Goal: Task Accomplishment & Management: Manage account settings

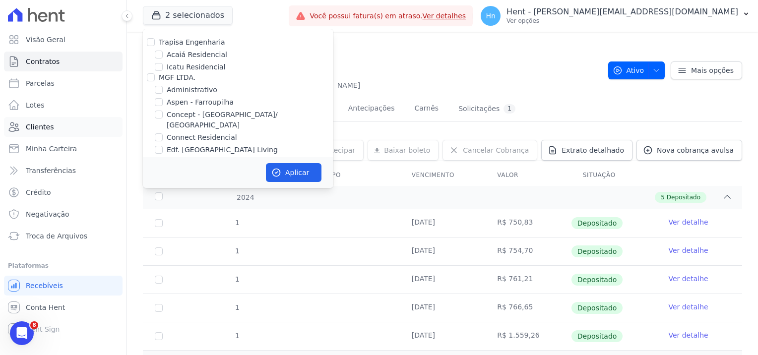
scroll to position [159, 0]
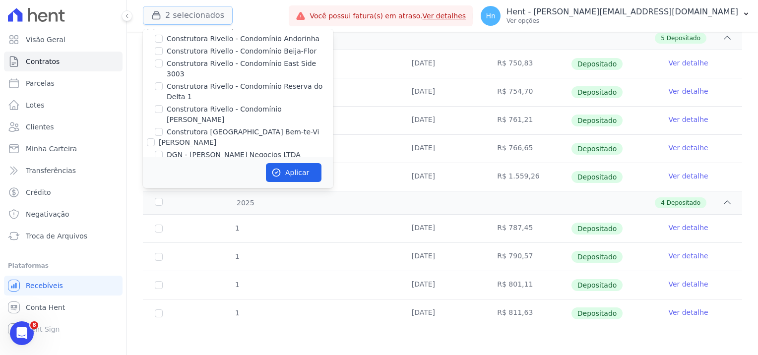
click at [191, 14] on button "2 selecionados" at bounding box center [188, 15] width 90 height 19
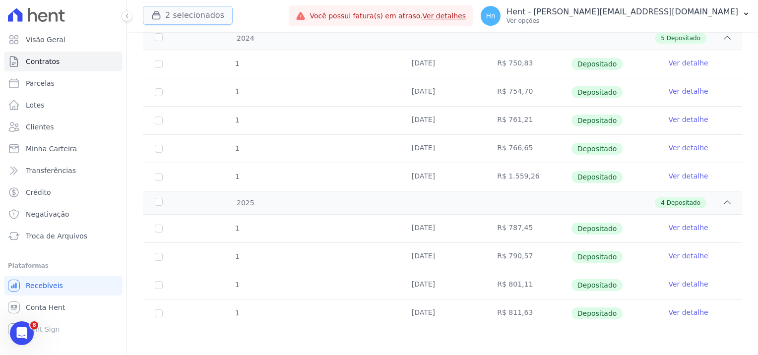
click at [196, 8] on button "2 selecionados" at bounding box center [188, 15] width 90 height 19
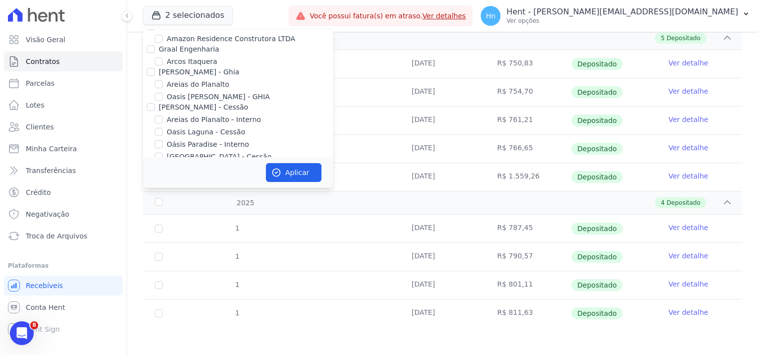
scroll to position [3146, 0]
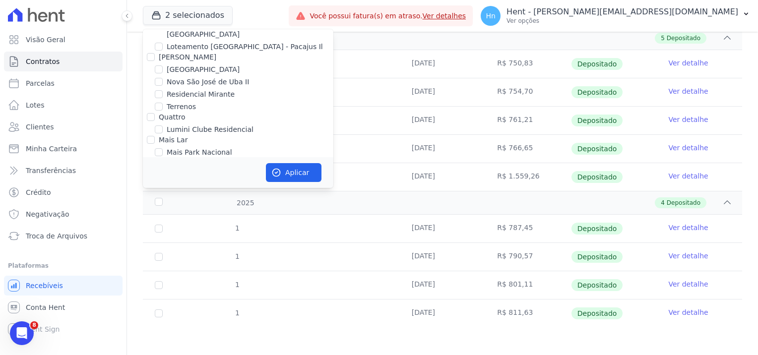
click at [162, 173] on input "Mugango - Viva Iguaçu" at bounding box center [159, 177] width 8 height 8
checkbox input "true"
click at [304, 173] on button "Aplicar" at bounding box center [294, 172] width 56 height 19
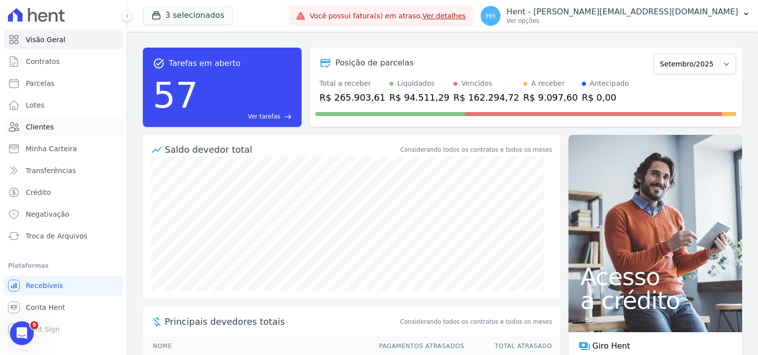
click at [39, 125] on span "Clientes" at bounding box center [40, 127] width 28 height 10
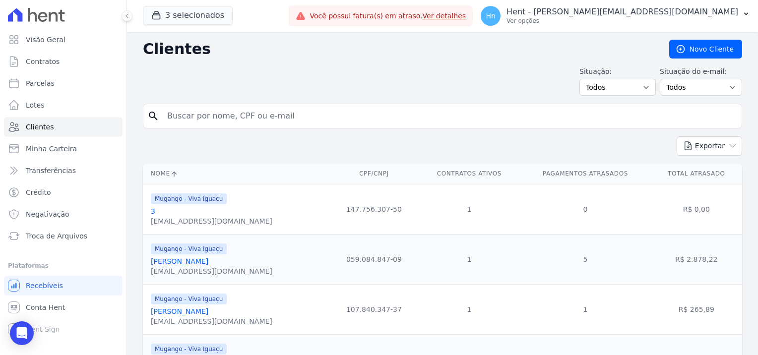
click at [234, 108] on input "search" at bounding box center [449, 116] width 576 height 20
paste input "[PERSON_NAME]"
type input "[PERSON_NAME]"
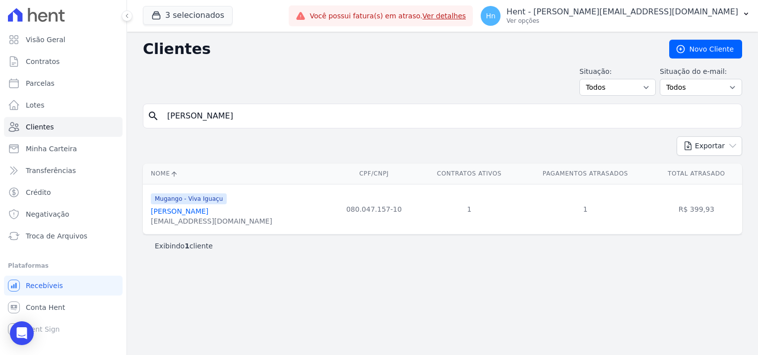
click at [199, 207] on link "[PERSON_NAME]" at bounding box center [180, 211] width 58 height 8
click at [200, 208] on link "[PERSON_NAME]" at bounding box center [180, 211] width 58 height 8
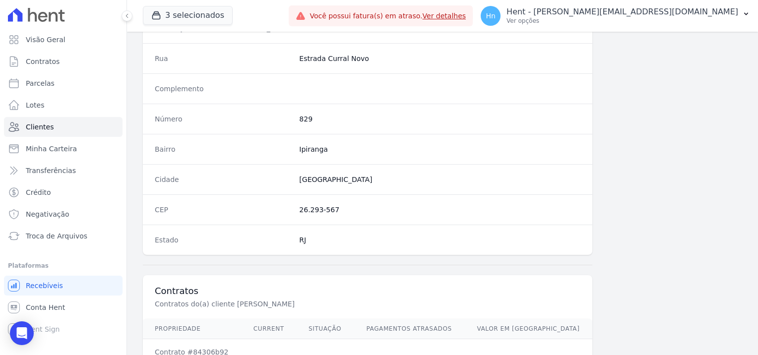
scroll to position [570, 0]
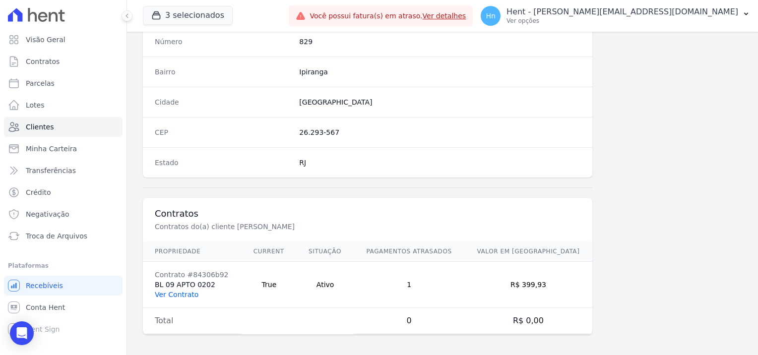
click at [182, 292] on link "Ver Contrato" at bounding box center [177, 295] width 44 height 8
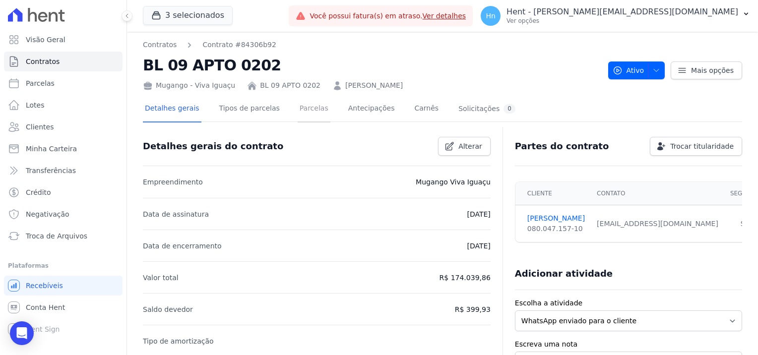
click at [298, 108] on link "Parcelas" at bounding box center [314, 109] width 33 height 26
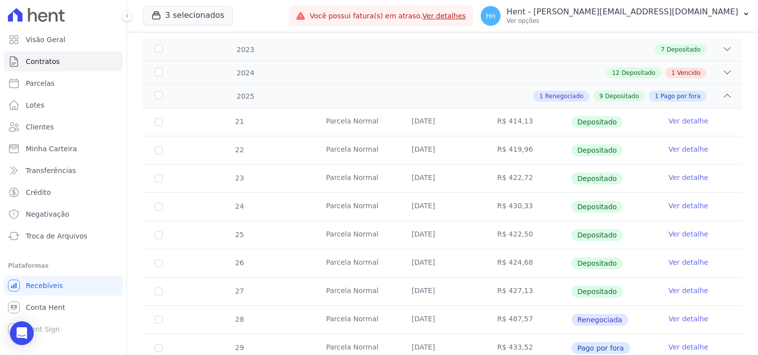
scroll to position [149, 0]
click at [677, 68] on span "Vencido" at bounding box center [688, 71] width 23 height 9
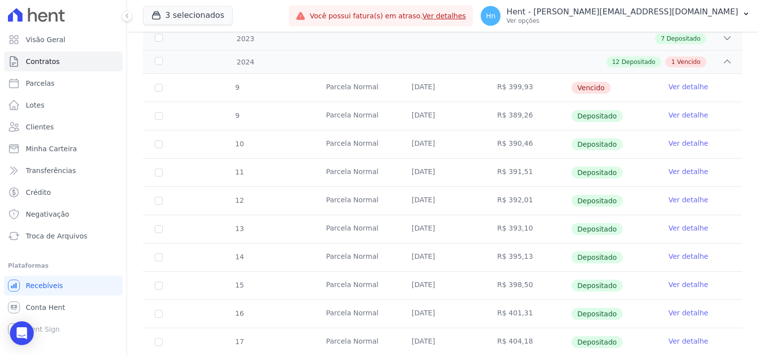
scroll to position [157, 0]
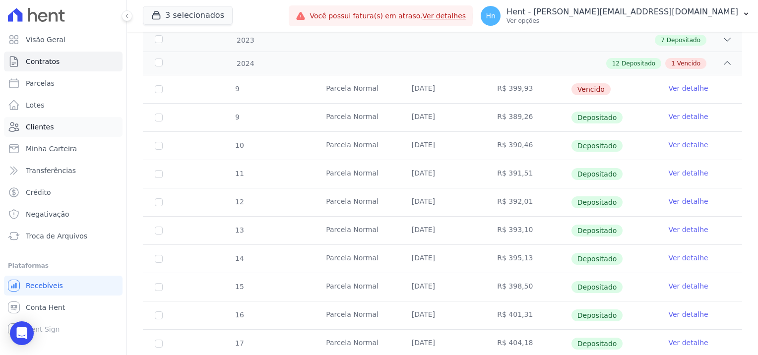
click at [32, 124] on span "Clientes" at bounding box center [40, 127] width 28 height 10
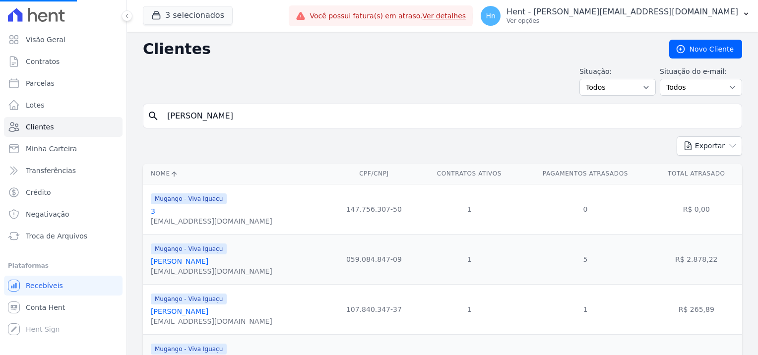
drag, startPoint x: 296, startPoint y: 120, endPoint x: 265, endPoint y: 127, distance: 31.2
click at [295, 120] on input "[PERSON_NAME]" at bounding box center [449, 116] width 576 height 20
drag, startPoint x: 272, startPoint y: 107, endPoint x: 235, endPoint y: 111, distance: 37.9
click at [236, 111] on input "search" at bounding box center [449, 116] width 576 height 20
click at [235, 112] on input "search" at bounding box center [449, 116] width 576 height 20
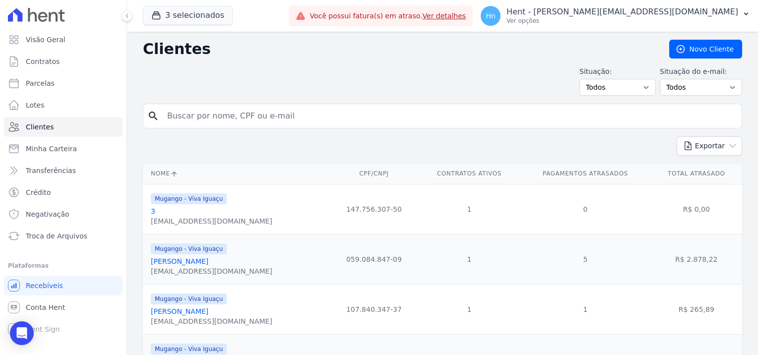
paste input "[PERSON_NAME]"
type input "[PERSON_NAME]"
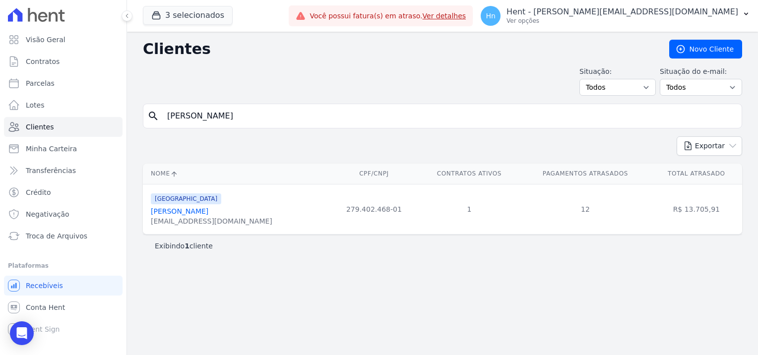
click at [181, 216] on div "[EMAIL_ADDRESS][DOMAIN_NAME]" at bounding box center [212, 221] width 122 height 10
click at [181, 211] on link "[PERSON_NAME]" at bounding box center [180, 211] width 58 height 8
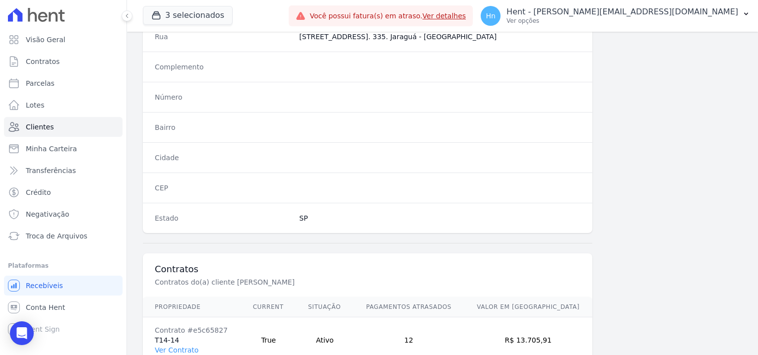
scroll to position [570, 0]
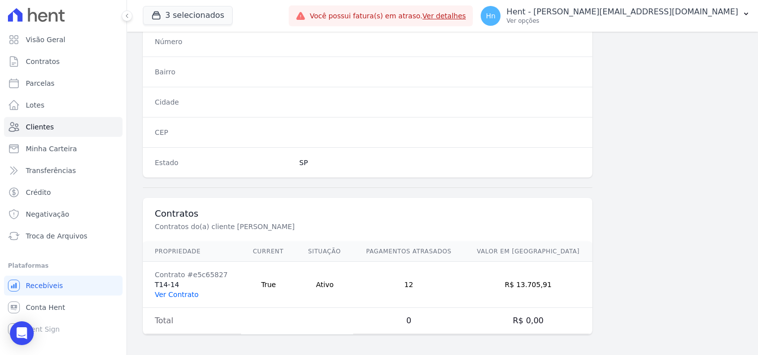
click at [184, 291] on link "Ver Contrato" at bounding box center [177, 295] width 44 height 8
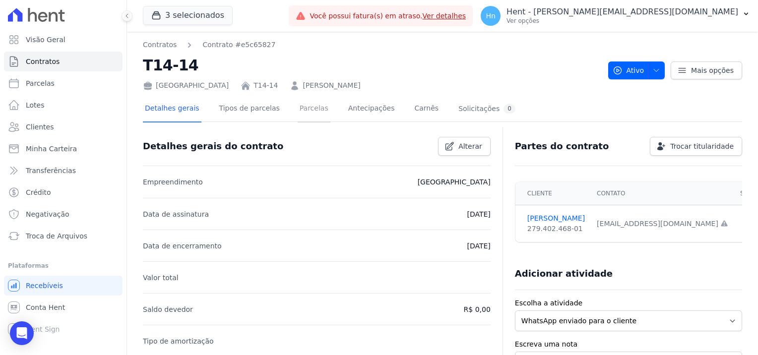
click at [298, 111] on link "Parcelas" at bounding box center [314, 109] width 33 height 26
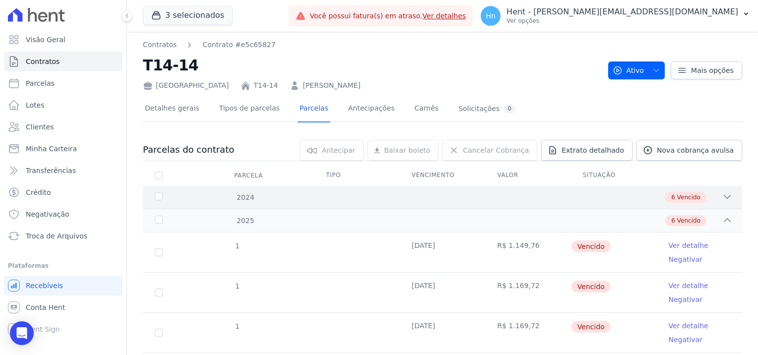
click at [722, 196] on icon at bounding box center [727, 197] width 10 height 10
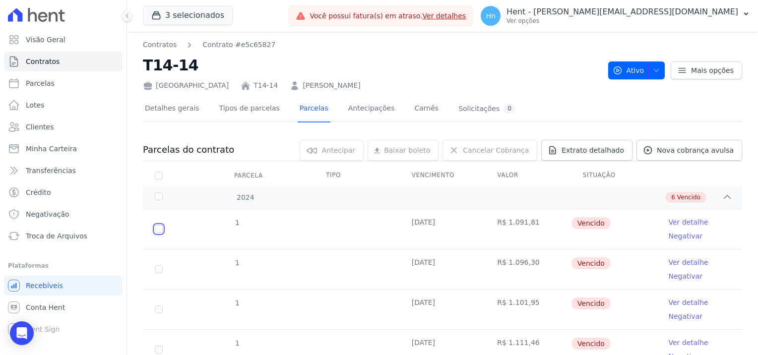
click at [161, 230] on input "checkbox" at bounding box center [159, 229] width 8 height 8
checkbox input "true"
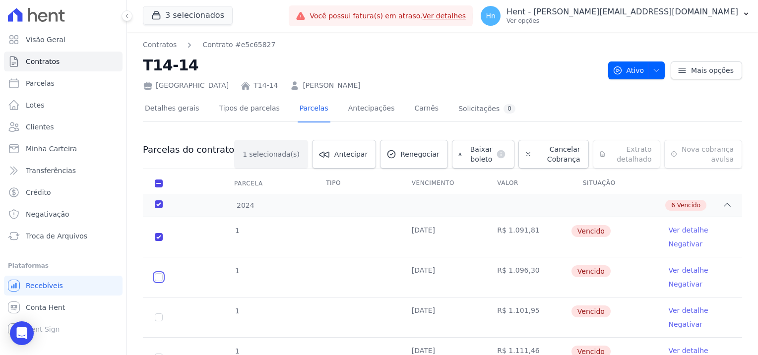
click at [160, 278] on input "checkbox" at bounding box center [159, 277] width 8 height 8
checkbox input "true"
click at [160, 317] on input "checkbox" at bounding box center [159, 318] width 8 height 8
checkbox input "true"
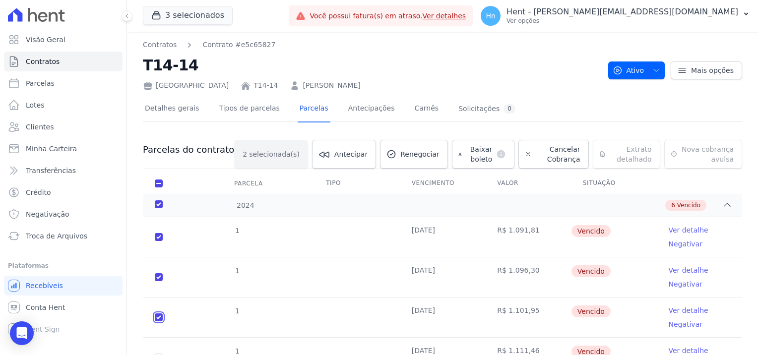
checkbox input "true"
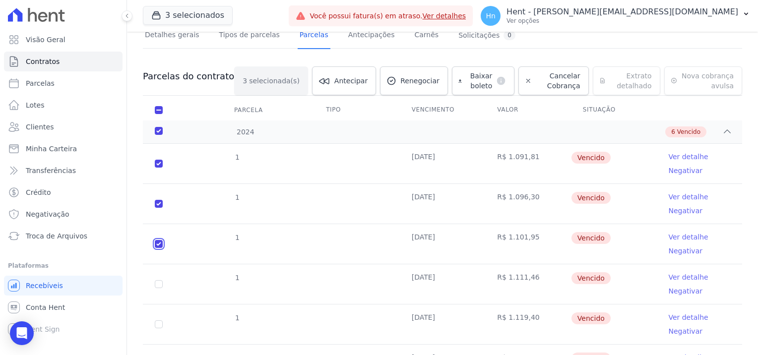
scroll to position [99, 0]
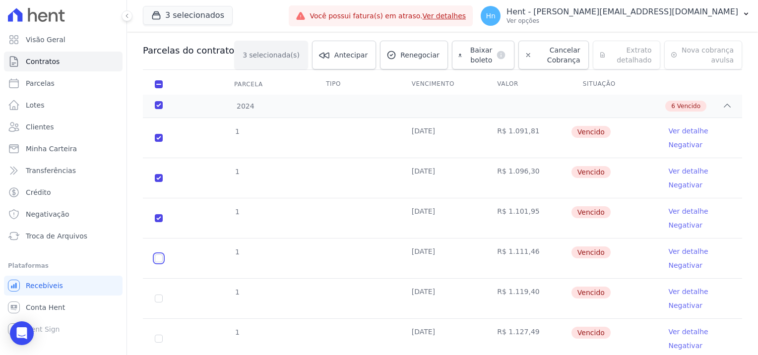
click at [161, 258] on input "checkbox" at bounding box center [159, 259] width 8 height 8
checkbox input "true"
click at [162, 299] on input "checkbox" at bounding box center [159, 299] width 8 height 8
checkbox input "true"
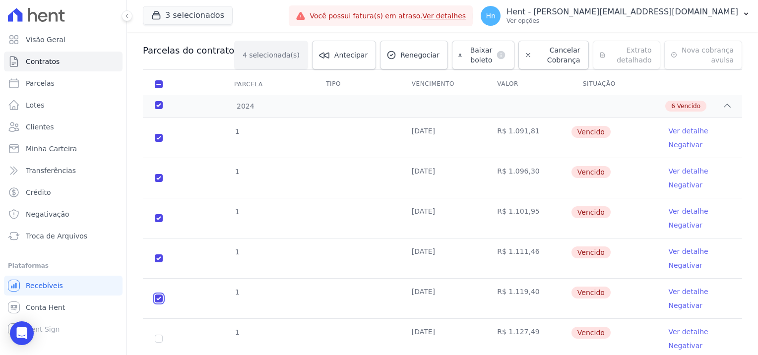
checkbox input "true"
click at [157, 332] on td "1" at bounding box center [159, 339] width 32 height 40
click at [159, 335] on input "checkbox" at bounding box center [159, 339] width 8 height 8
checkbox input "true"
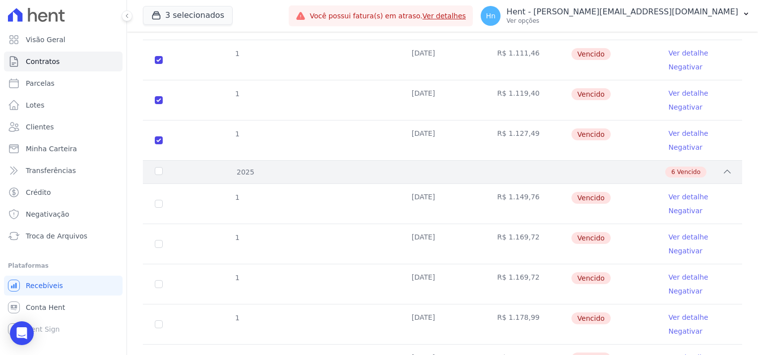
click at [155, 176] on div "2025" at bounding box center [179, 172] width 53 height 10
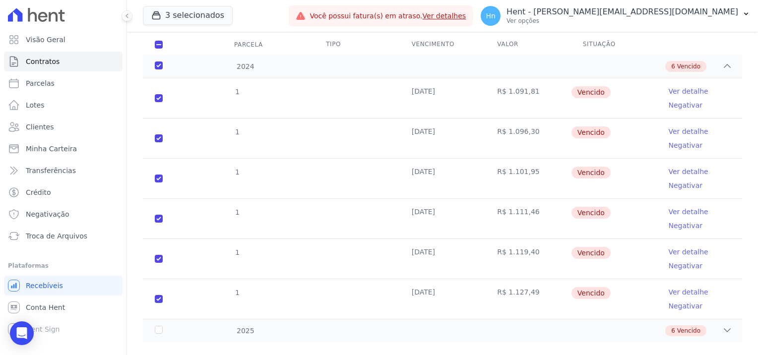
scroll to position [154, 0]
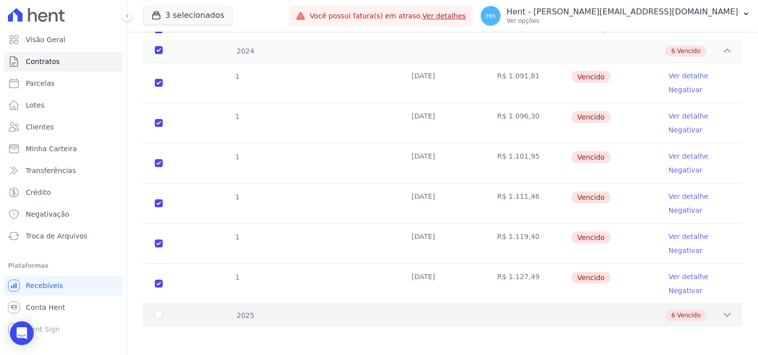
drag, startPoint x: 691, startPoint y: 317, endPoint x: 696, endPoint y: 318, distance: 5.7
click at [691, 318] on span "Vencido" at bounding box center [688, 315] width 23 height 9
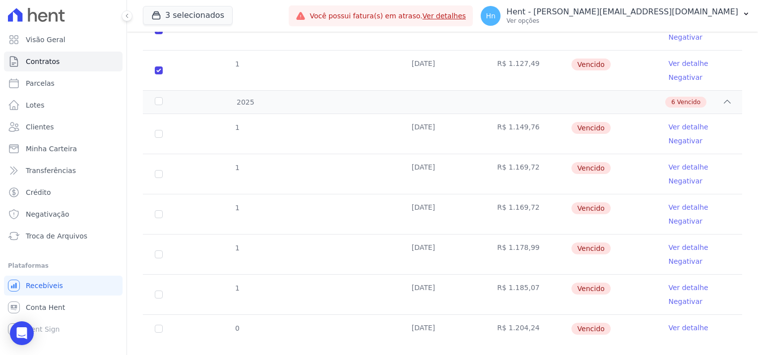
scroll to position [383, 0]
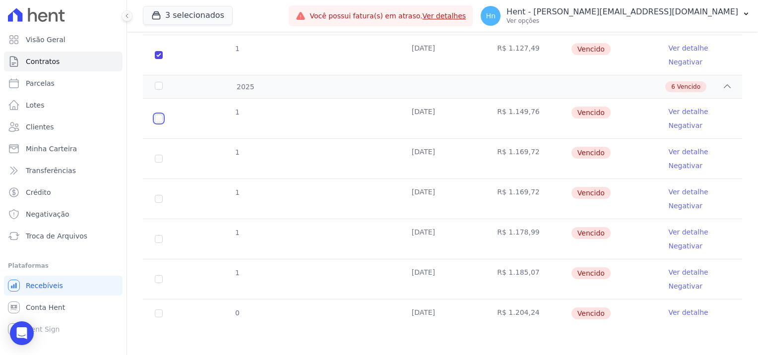
click at [158, 116] on input "checkbox" at bounding box center [159, 119] width 8 height 8
checkbox input "true"
click at [159, 157] on input "checkbox" at bounding box center [159, 159] width 8 height 8
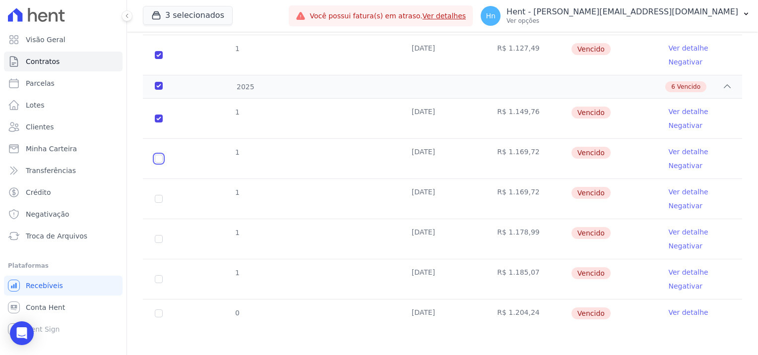
checkbox input "true"
click at [160, 200] on input "checkbox" at bounding box center [159, 199] width 8 height 8
checkbox input "true"
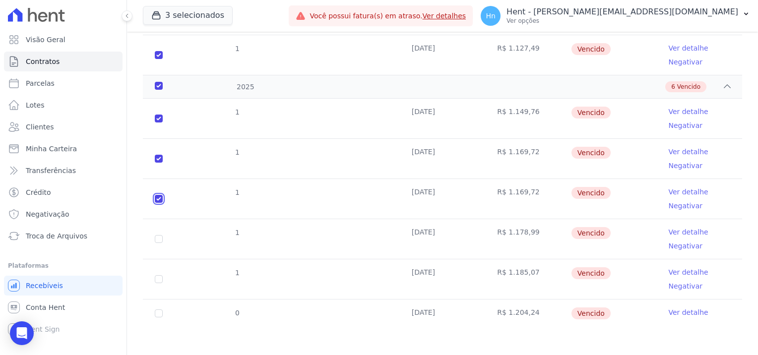
checkbox input "true"
click at [158, 240] on input "checkbox" at bounding box center [159, 239] width 8 height 8
checkbox input "true"
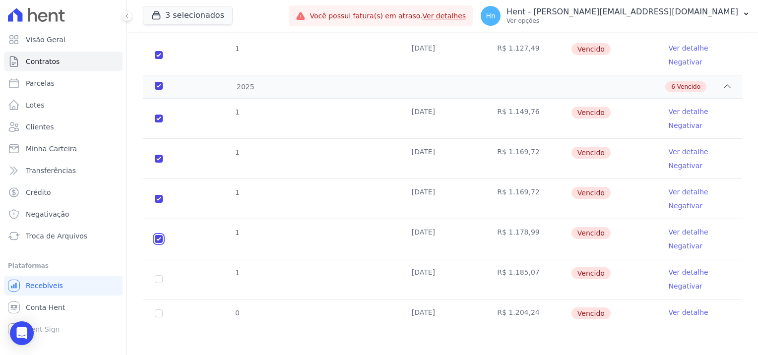
checkbox input "true"
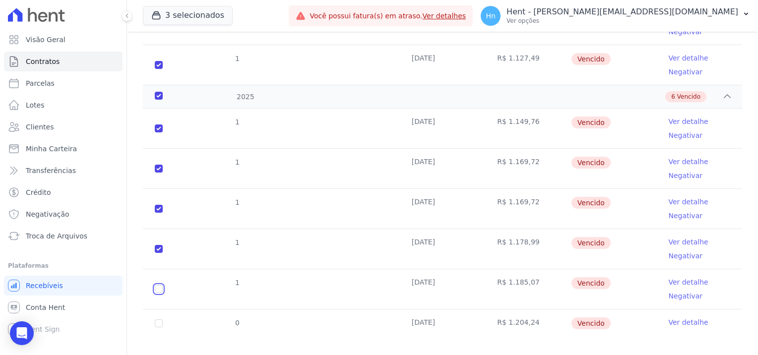
click at [158, 285] on input "checkbox" at bounding box center [159, 289] width 8 height 8
checkbox input "true"
click at [157, 310] on td "0" at bounding box center [159, 324] width 32 height 28
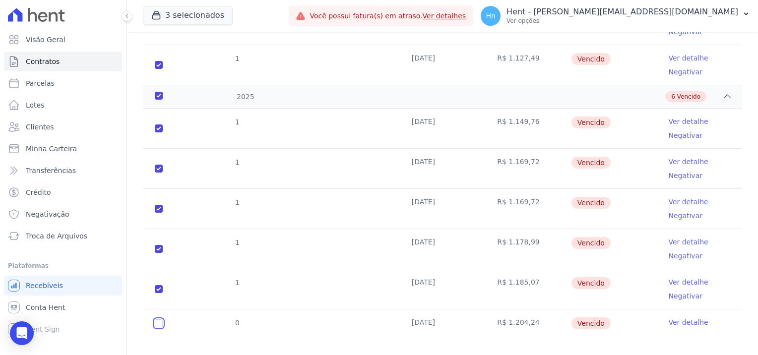
click at [159, 319] on input "checkbox" at bounding box center [159, 323] width 8 height 8
checkbox input "true"
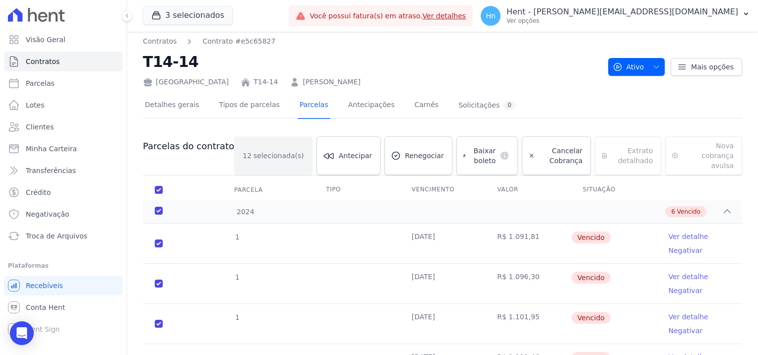
scroll to position [0, 0]
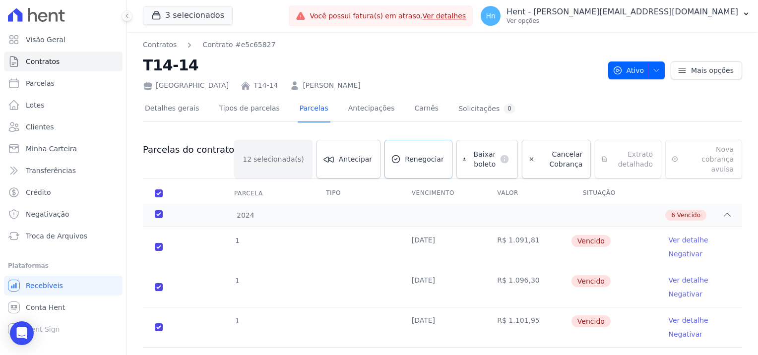
click at [405, 155] on span "Renegociar" at bounding box center [424, 159] width 39 height 10
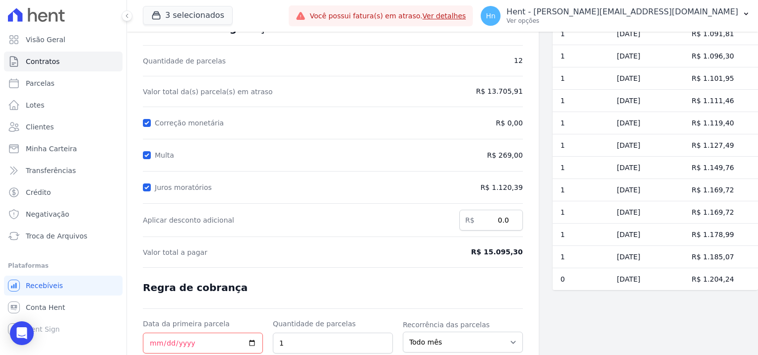
scroll to position [139, 0]
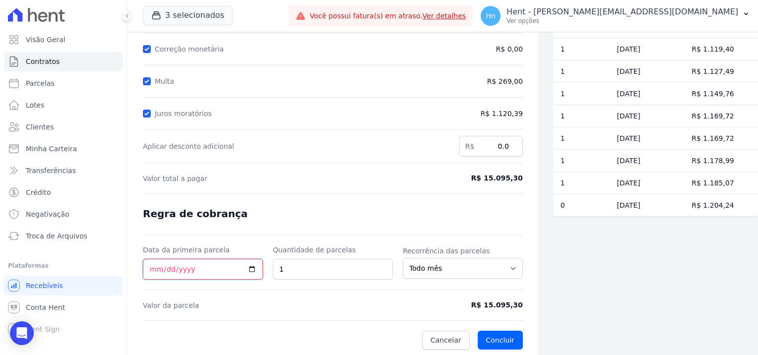
click at [252, 268] on input "Data da primeira parcela" at bounding box center [203, 269] width 120 height 21
type input "[DATE]"
click at [286, 270] on input "1" at bounding box center [333, 269] width 120 height 21
type input "13"
drag, startPoint x: 490, startPoint y: 304, endPoint x: 521, endPoint y: 306, distance: 30.8
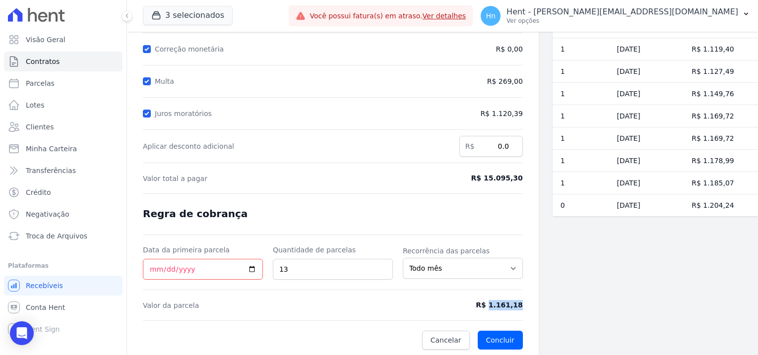
click at [521, 306] on div "Contratos Contrato #e5c65827 Renegociação de parcelas Renegociação de parcelas …" at bounding box center [333, 124] width 412 height 465
copy span "1.161,18"
drag, startPoint x: 486, startPoint y: 178, endPoint x: 519, endPoint y: 178, distance: 33.2
click at [519, 178] on div "Contratos Contrato #e5c65827 Renegociação de parcelas Renegociação de parcelas …" at bounding box center [333, 124] width 412 height 465
copy span "15.095,30"
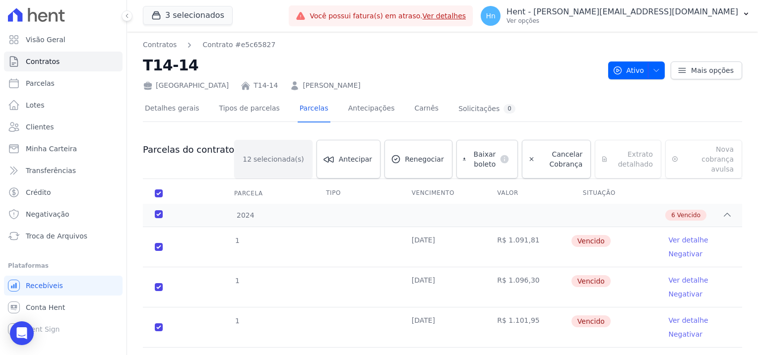
drag, startPoint x: 286, startPoint y: 85, endPoint x: 244, endPoint y: 90, distance: 41.9
click at [244, 90] on div "[GEOGRAPHIC_DATA] T14-14 [PERSON_NAME]" at bounding box center [371, 83] width 457 height 14
copy link "[PERSON_NAME]"
drag, startPoint x: 339, startPoint y: 101, endPoint x: 334, endPoint y: 91, distance: 10.7
click at [346, 100] on link "Antecipações" at bounding box center [371, 109] width 51 height 26
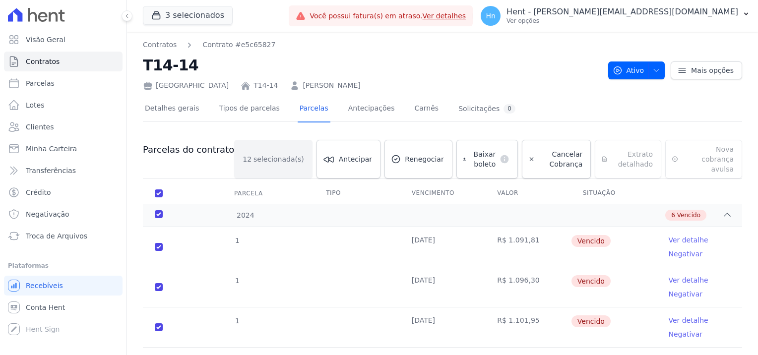
click at [332, 86] on div "[GEOGRAPHIC_DATA] T14-14 [PERSON_NAME]" at bounding box center [371, 83] width 457 height 14
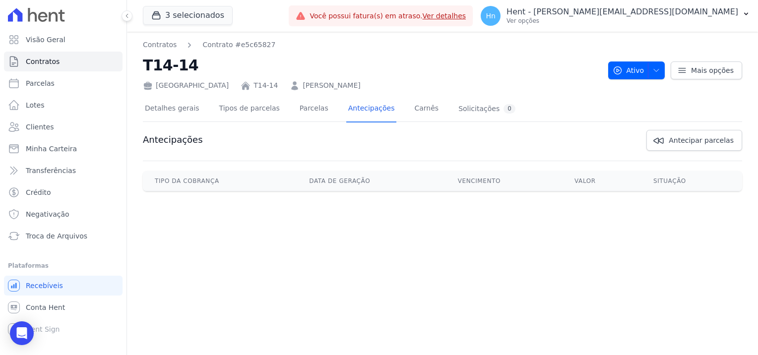
drag, startPoint x: 292, startPoint y: 89, endPoint x: 246, endPoint y: 87, distance: 46.2
click at [246, 87] on div "[GEOGRAPHIC_DATA] T14-14 [PERSON_NAME]" at bounding box center [371, 83] width 457 height 14
copy link "[PERSON_NAME]"
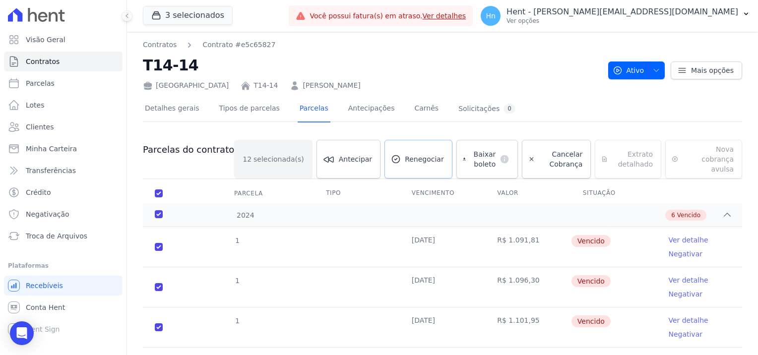
click at [393, 161] on link "Renegociar" at bounding box center [418, 159] width 68 height 39
click at [160, 190] on input "checkbox" at bounding box center [159, 194] width 8 height 8
checkbox input "false"
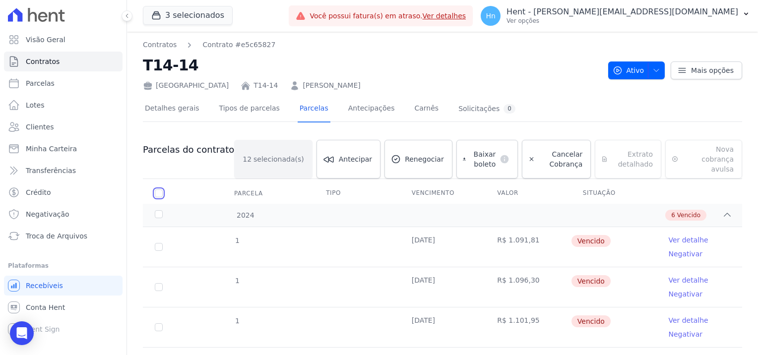
checkbox input "false"
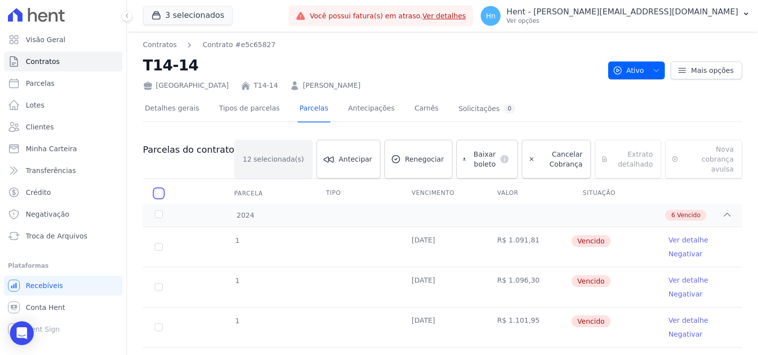
checkbox input "false"
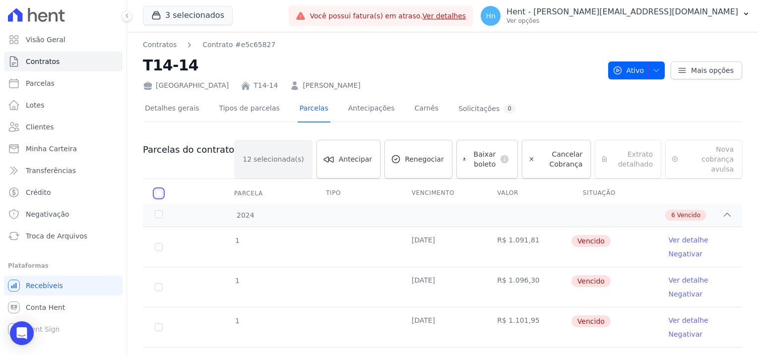
checkbox input "false"
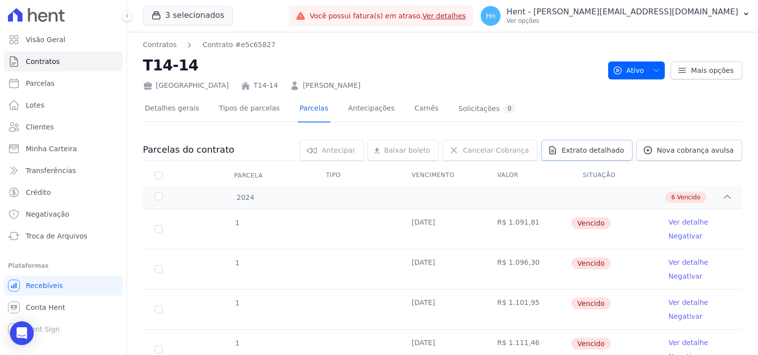
click at [607, 150] on span "Extrato detalhado" at bounding box center [593, 150] width 63 height 10
click at [714, 151] on span "Exportar PDF" at bounding box center [726, 151] width 52 height 10
drag, startPoint x: 45, startPoint y: 128, endPoint x: 51, endPoint y: 128, distance: 5.5
click at [46, 128] on span "Clientes" at bounding box center [40, 127] width 28 height 10
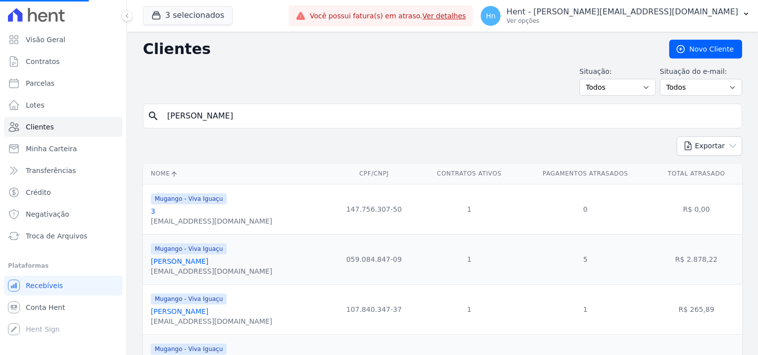
drag, startPoint x: 252, startPoint y: 114, endPoint x: 143, endPoint y: 109, distance: 108.8
click at [143, 109] on div "search [PERSON_NAME]" at bounding box center [442, 116] width 599 height 25
click at [213, 115] on input "search" at bounding box center [449, 116] width 576 height 20
paste input "[PERSON_NAME]"
type input "[PERSON_NAME]"
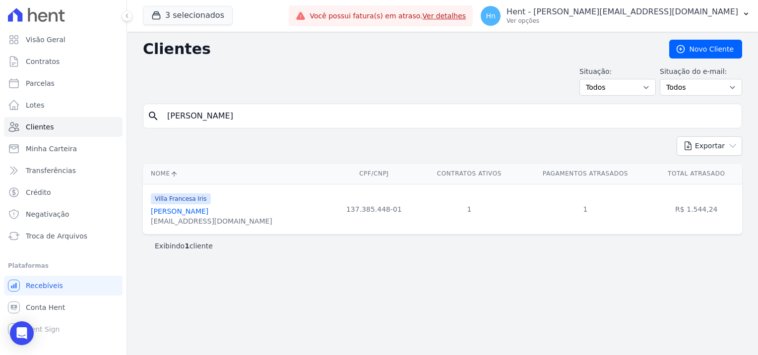
click at [202, 205] on div "Villa Francesa Iris [PERSON_NAME] [EMAIL_ADDRESS][DOMAIN_NAME]" at bounding box center [212, 209] width 122 height 34
click at [202, 212] on link "[PERSON_NAME]" at bounding box center [180, 211] width 58 height 8
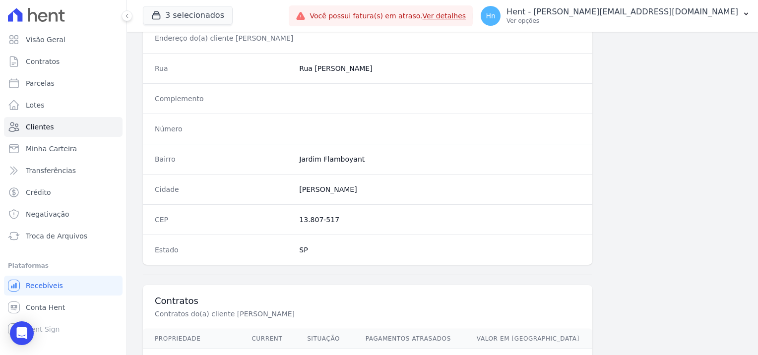
scroll to position [570, 0]
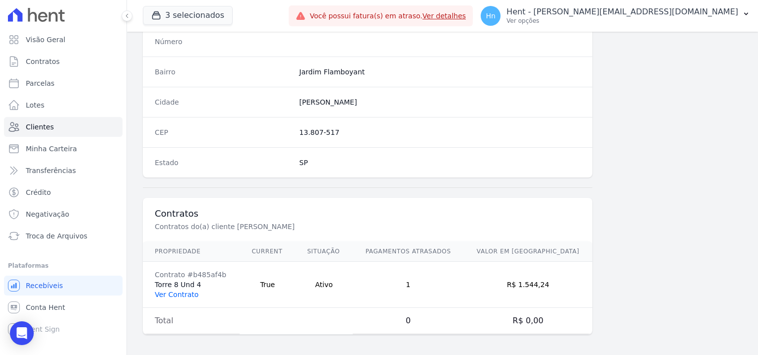
click at [184, 293] on link "Ver Contrato" at bounding box center [177, 295] width 44 height 8
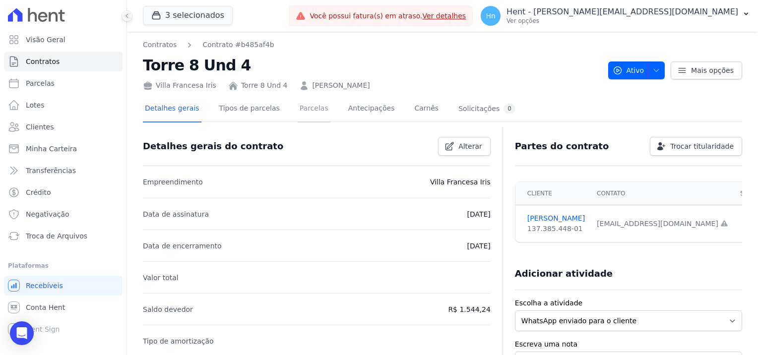
click at [304, 105] on link "Parcelas" at bounding box center [314, 109] width 33 height 26
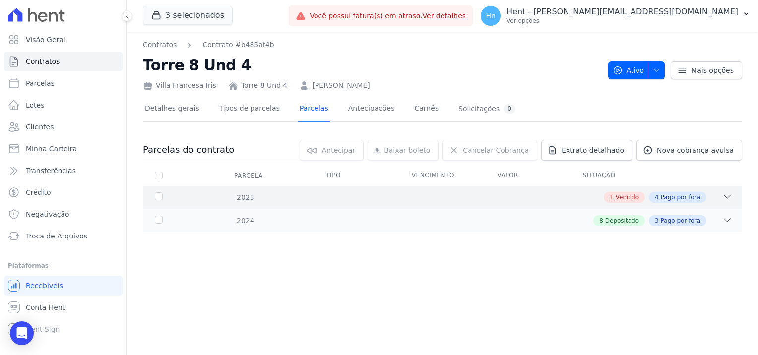
click at [601, 194] on div "1 Vencido 4 Pago por fora" at bounding box center [471, 197] width 521 height 11
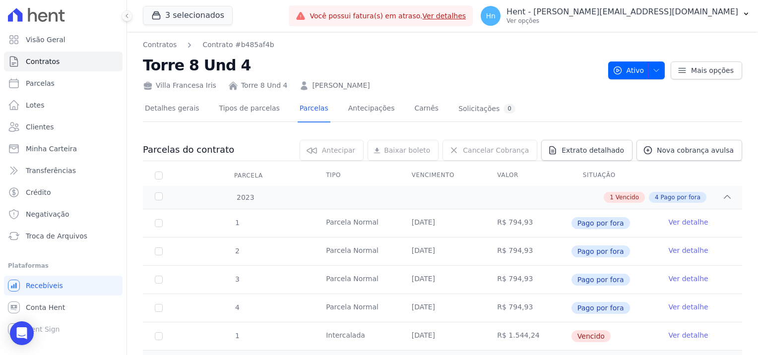
drag, startPoint x: 371, startPoint y: 89, endPoint x: 299, endPoint y: 89, distance: 71.9
click at [299, 89] on div "Villa Francesa Iris Torre 8 Und 4 [PERSON_NAME]" at bounding box center [371, 83] width 457 height 14
copy link "[PERSON_NAME]"
click at [683, 335] on link "Ver detalhe" at bounding box center [688, 335] width 40 height 10
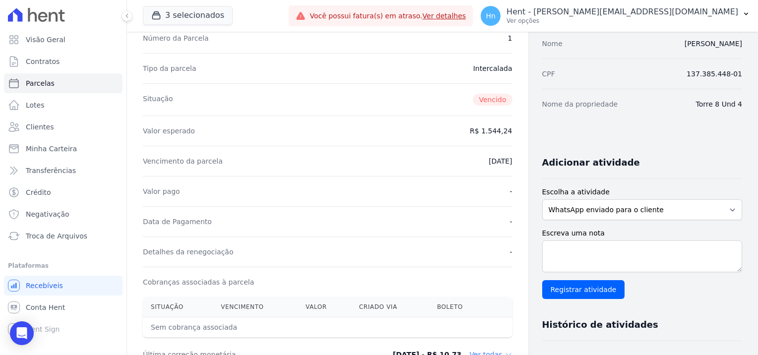
scroll to position [99, 0]
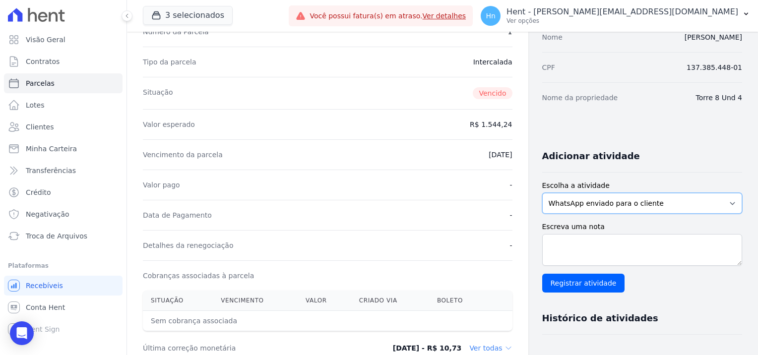
click at [583, 209] on select "WhatsApp enviado para o cliente Adicionar um comentário Ligação feita para o cl…" at bounding box center [642, 203] width 200 height 21
select select "note"
click at [542, 193] on select "WhatsApp enviado para o cliente Adicionar um comentário Ligação feita para o cl…" at bounding box center [642, 203] width 200 height 21
click at [576, 247] on textarea "Escreva uma nota" at bounding box center [642, 250] width 200 height 32
paste textarea "Em contato com o cliente [PERSON_NAME] - T8-4 Villa Francesa Iris, o mesmo aleg…"
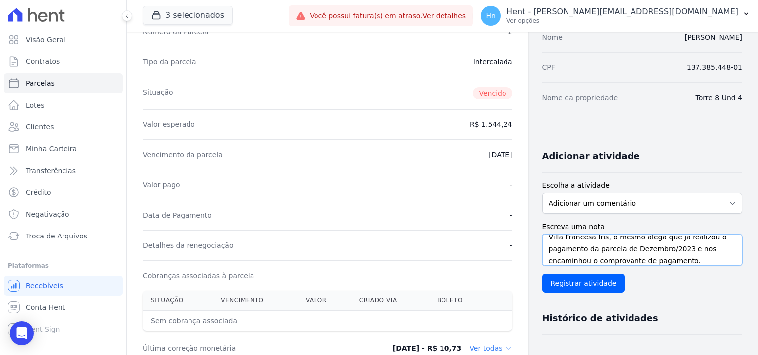
scroll to position [0, 0]
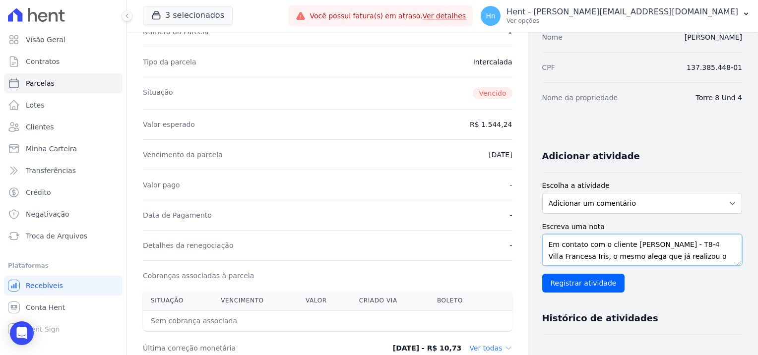
drag, startPoint x: 613, startPoint y: 237, endPoint x: 621, endPoint y: 240, distance: 8.5
click at [621, 240] on textarea "Em contato com o cliente [PERSON_NAME] - T8-4 Villa Francesa Iris, o mesmo aleg…" at bounding box center [642, 250] width 200 height 32
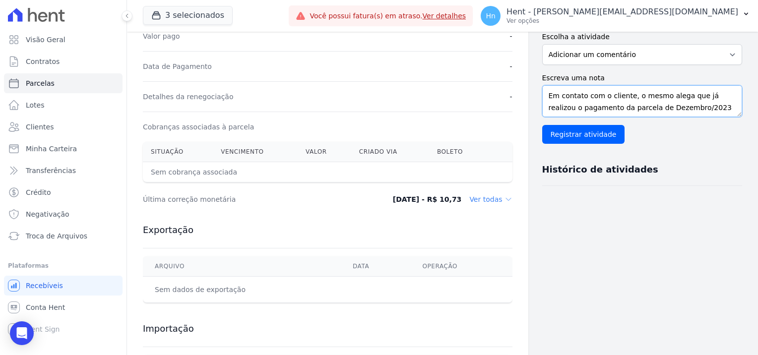
scroll to position [12, 0]
drag, startPoint x: 542, startPoint y: 94, endPoint x: 704, endPoint y: 119, distance: 164.6
click at [704, 119] on div "Escreva uma nota Em contato com o cliente, o mesmo alega que já realizou o paga…" at bounding box center [642, 108] width 200 height 71
type textarea "Em contato com o cliente, o mesmo alega que já realizou o pagamento da parcela …"
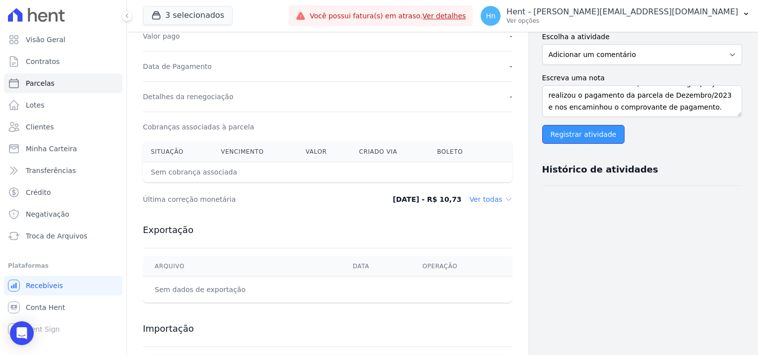
click at [596, 134] on input "Registrar atividade" at bounding box center [583, 134] width 83 height 19
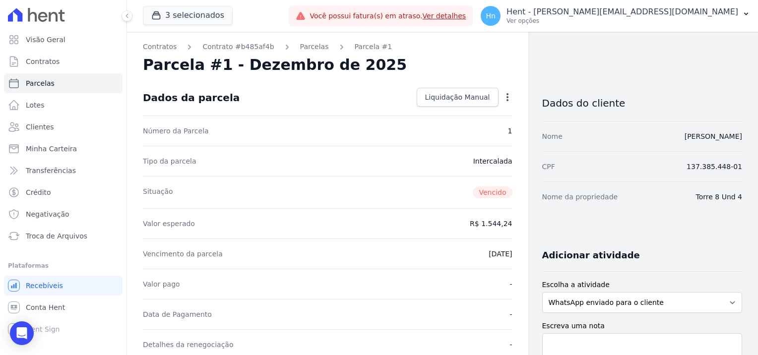
click at [608, 46] on div "Contratos Contrato #b485af4b [GEOGRAPHIC_DATA] Parcela #1 [GEOGRAPHIC_DATA] #1 …" at bounding box center [434, 351] width 615 height 638
drag, startPoint x: 38, startPoint y: 129, endPoint x: 67, endPoint y: 133, distance: 29.5
click at [38, 130] on span "Clientes" at bounding box center [40, 127] width 28 height 10
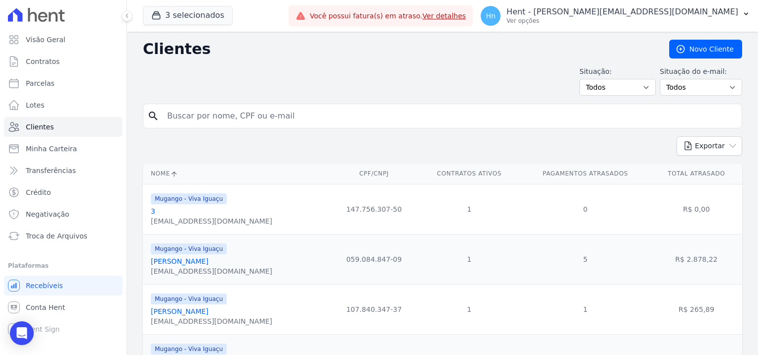
click at [193, 115] on input "search" at bounding box center [449, 116] width 576 height 20
type input "[PERSON_NAME]"
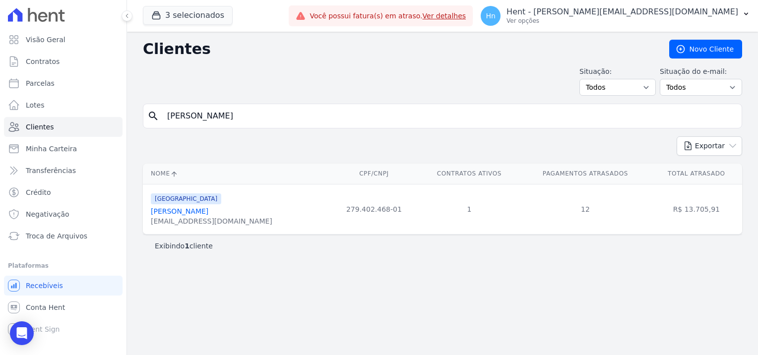
click at [191, 212] on link "[PERSON_NAME]" at bounding box center [180, 211] width 58 height 8
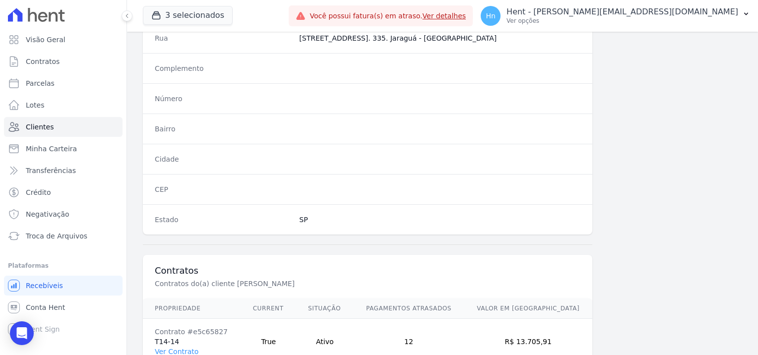
scroll to position [570, 0]
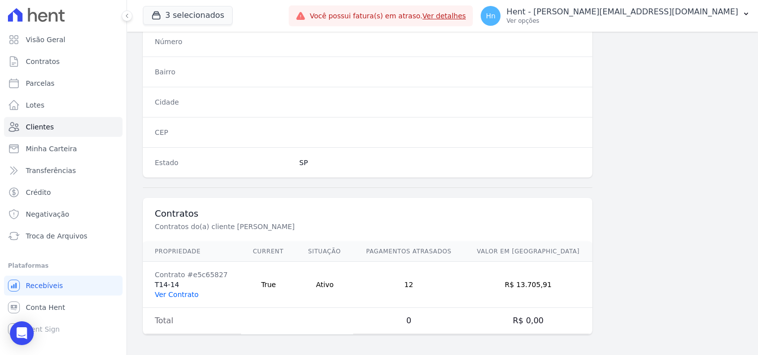
click at [178, 294] on link "Ver Contrato" at bounding box center [177, 295] width 44 height 8
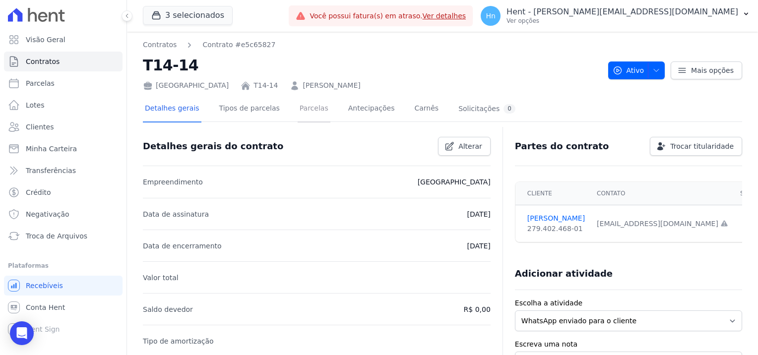
click at [298, 109] on link "Parcelas" at bounding box center [314, 109] width 33 height 26
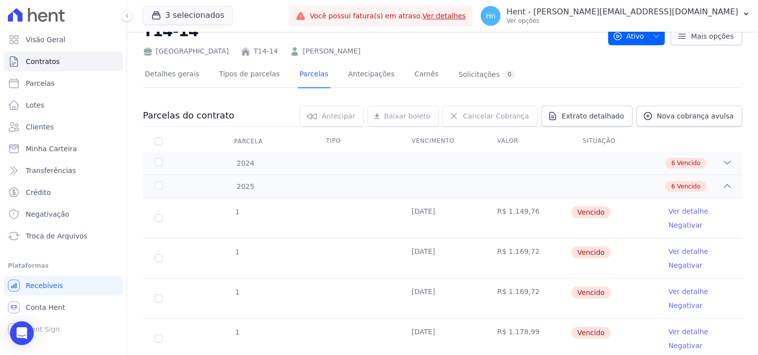
scroll to position [50, 0]
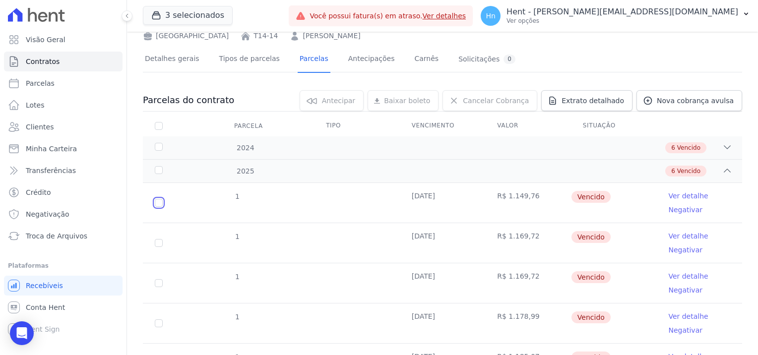
click at [157, 202] on input "checkbox" at bounding box center [159, 203] width 8 height 8
checkbox input "true"
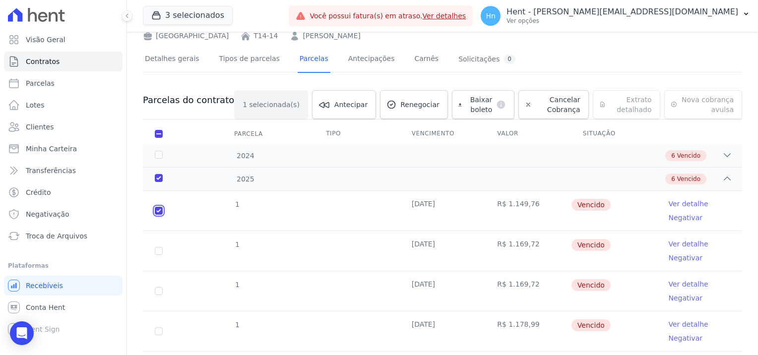
click at [157, 210] on input "checkbox" at bounding box center [159, 211] width 8 height 8
checkbox input "false"
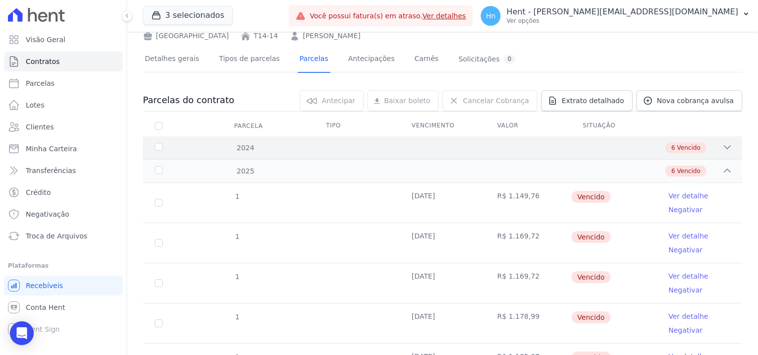
click at [256, 149] on div "6 Vencido" at bounding box center [471, 147] width 521 height 11
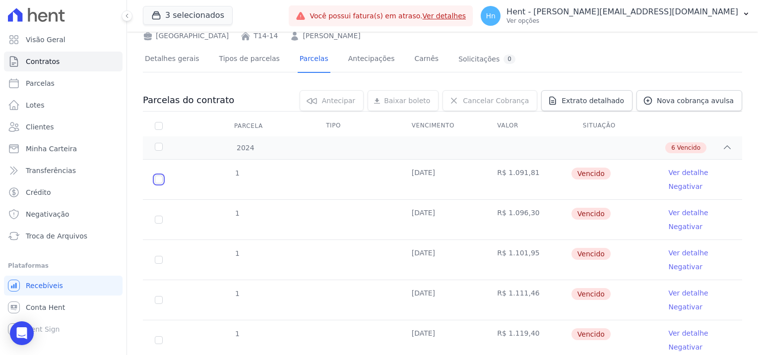
click at [159, 178] on input "checkbox" at bounding box center [159, 180] width 8 height 8
checkbox input "true"
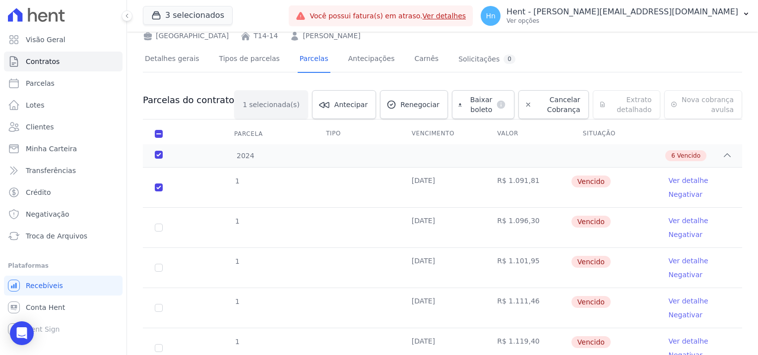
click at [163, 226] on td "1" at bounding box center [159, 228] width 32 height 40
click at [160, 229] on input "checkbox" at bounding box center [159, 228] width 8 height 8
checkbox input "true"
click at [158, 269] on input "checkbox" at bounding box center [159, 268] width 8 height 8
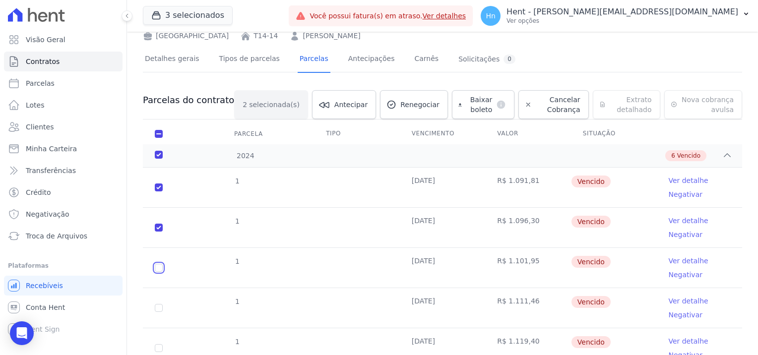
checkbox input "true"
click at [157, 306] on input "checkbox" at bounding box center [159, 308] width 8 height 8
checkbox input "true"
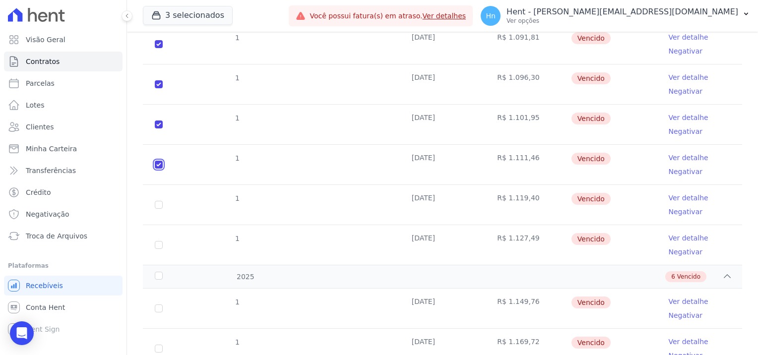
scroll to position [198, 0]
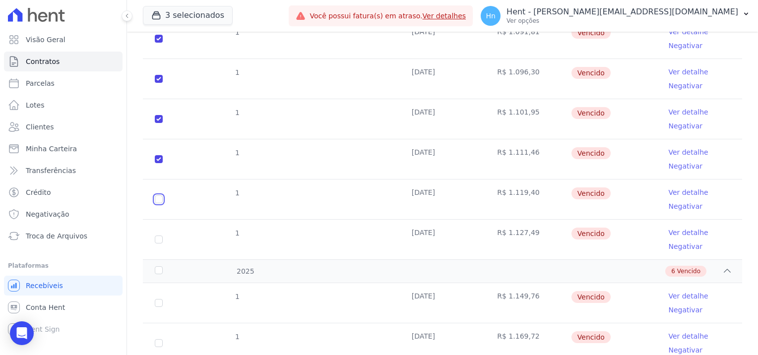
click at [156, 199] on input "checkbox" at bounding box center [159, 199] width 8 height 8
checkbox input "true"
drag, startPoint x: 159, startPoint y: 237, endPoint x: 168, endPoint y: 239, distance: 9.6
click at [159, 237] on input "checkbox" at bounding box center [159, 240] width 8 height 8
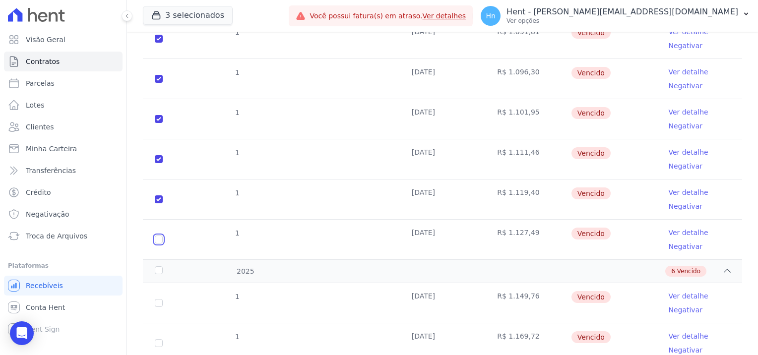
checkbox input "true"
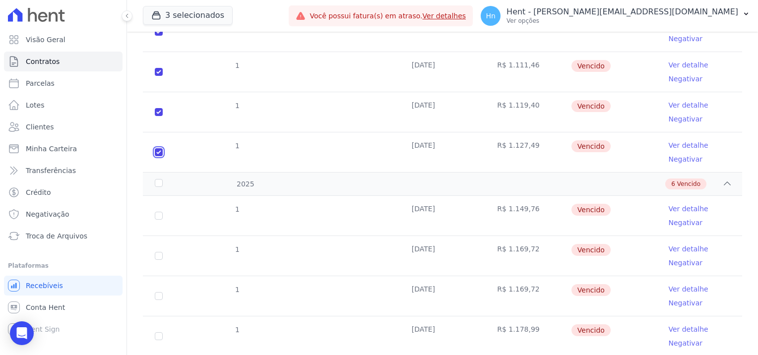
scroll to position [298, 0]
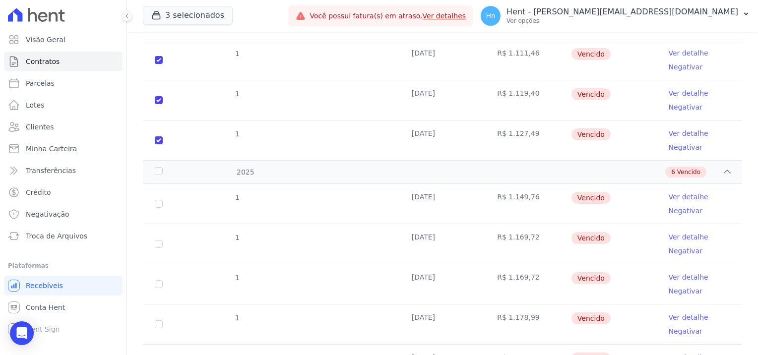
click at [154, 204] on td "1" at bounding box center [159, 204] width 32 height 40
click at [159, 205] on input "checkbox" at bounding box center [159, 204] width 8 height 8
checkbox input "true"
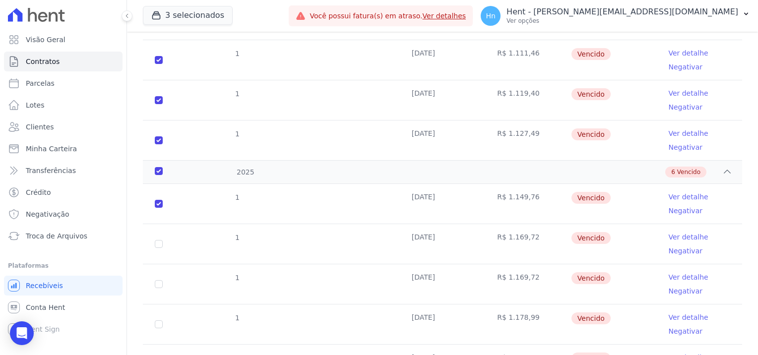
click at [159, 247] on td "1" at bounding box center [159, 244] width 32 height 40
click at [158, 244] on input "checkbox" at bounding box center [159, 244] width 8 height 8
checkbox input "true"
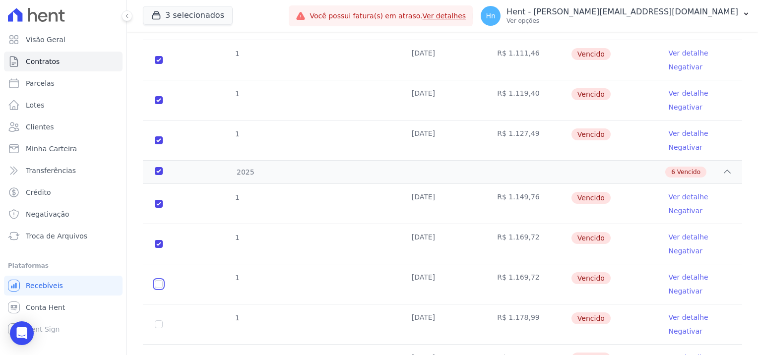
click at [159, 283] on input "checkbox" at bounding box center [159, 284] width 8 height 8
checkbox input "true"
click at [161, 322] on input "checkbox" at bounding box center [159, 324] width 8 height 8
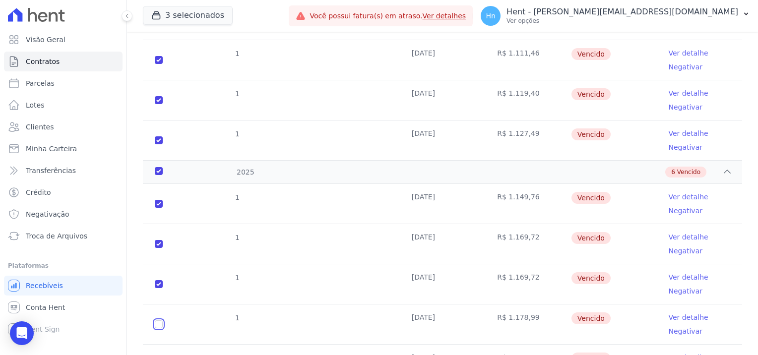
checkbox input "true"
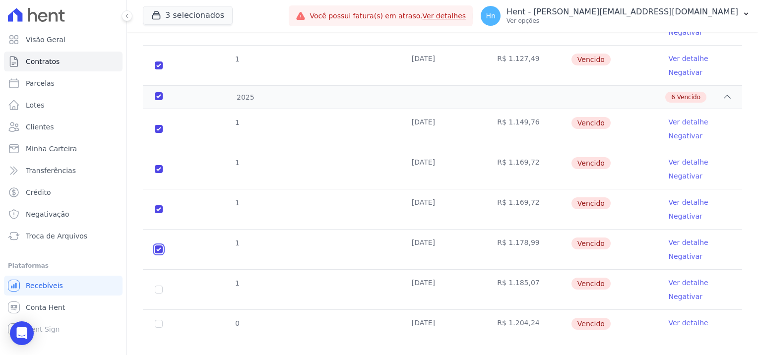
scroll to position [383, 0]
click at [155, 282] on td "1" at bounding box center [159, 289] width 32 height 40
click at [161, 282] on td "1" at bounding box center [159, 289] width 32 height 40
click at [158, 285] on input "checkbox" at bounding box center [159, 289] width 8 height 8
checkbox input "true"
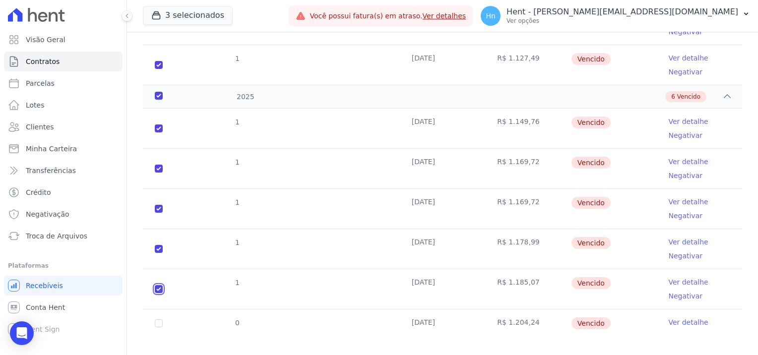
checkbox input "true"
click at [158, 317] on td "0" at bounding box center [159, 324] width 32 height 28
click at [158, 319] on input "checkbox" at bounding box center [159, 323] width 8 height 8
checkbox input "true"
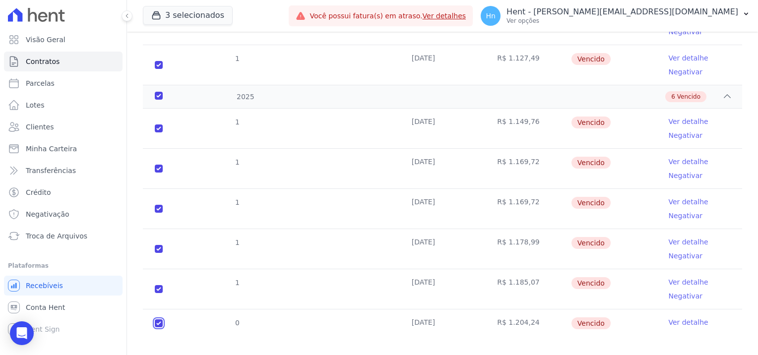
checkbox input "true"
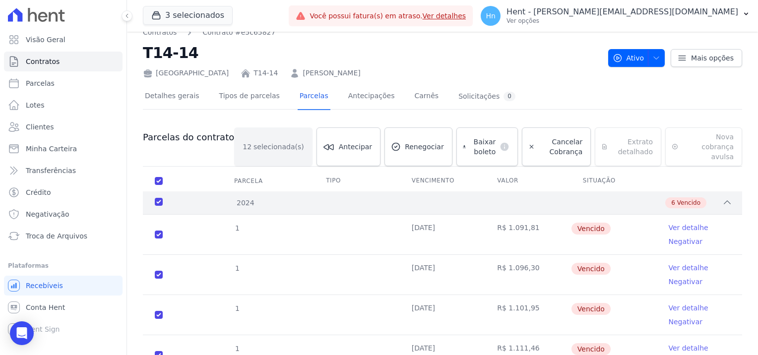
scroll to position [0, 0]
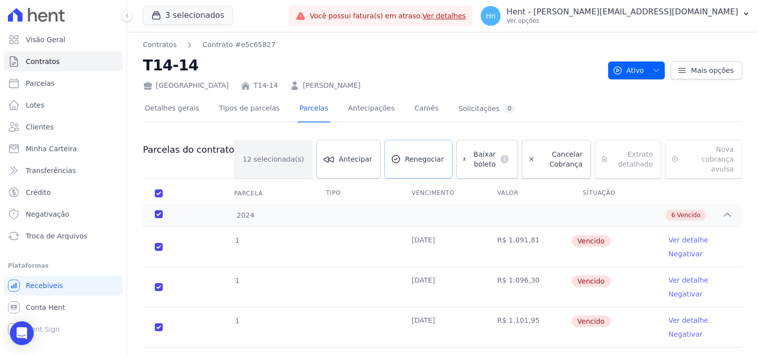
click at [405, 154] on span "Renegociar" at bounding box center [424, 159] width 39 height 10
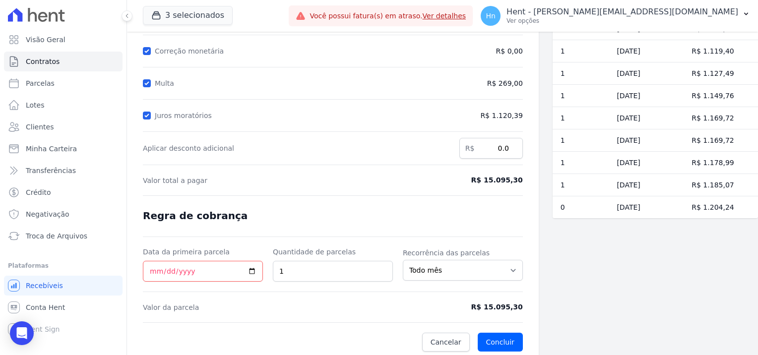
scroll to position [139, 0]
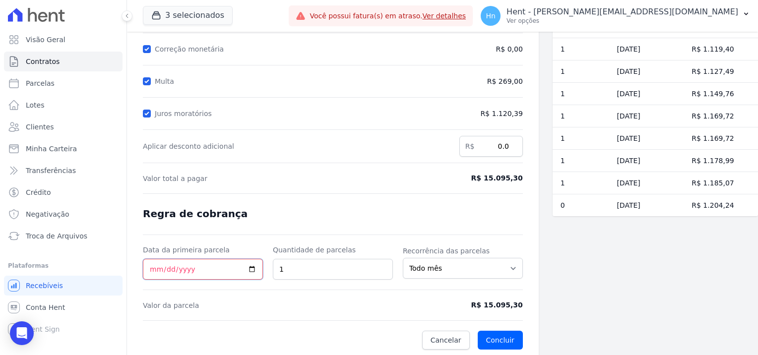
click at [253, 267] on input "Data da primeira parcela" at bounding box center [203, 269] width 120 height 21
type input "[DATE]"
click at [347, 270] on input "1" at bounding box center [333, 269] width 120 height 21
type input "13"
click at [502, 339] on button "Concluir" at bounding box center [500, 340] width 45 height 19
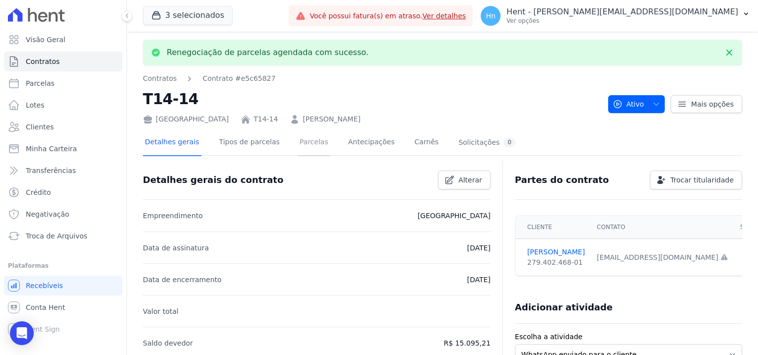
click at [298, 141] on link "Parcelas" at bounding box center [314, 143] width 33 height 26
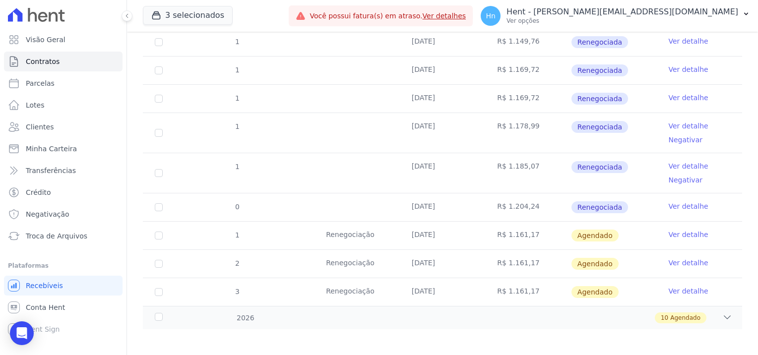
scroll to position [206, 0]
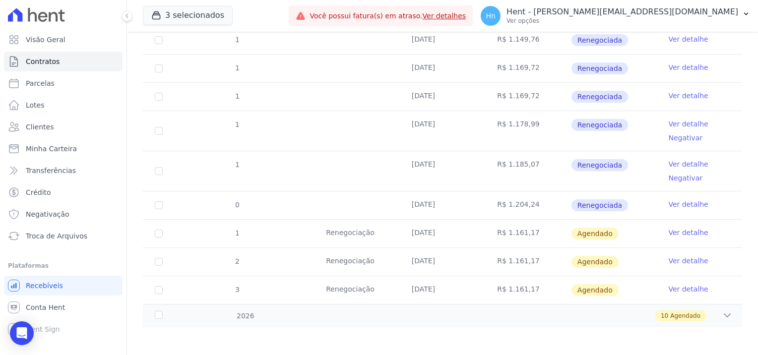
click at [154, 228] on td "1" at bounding box center [159, 234] width 32 height 28
click at [158, 230] on input "checkbox" at bounding box center [159, 234] width 8 height 8
checkbox input "true"
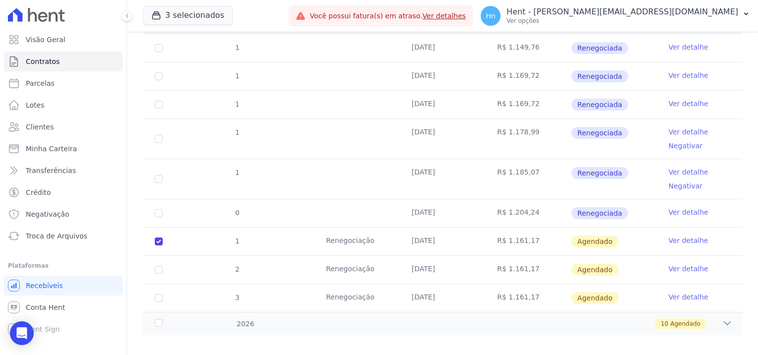
click at [683, 236] on link "Ver detalhe" at bounding box center [688, 241] width 40 height 10
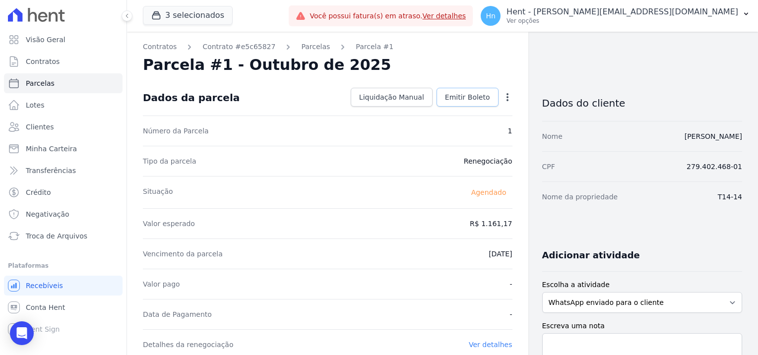
click at [464, 95] on span "Emitir Boleto" at bounding box center [467, 97] width 45 height 10
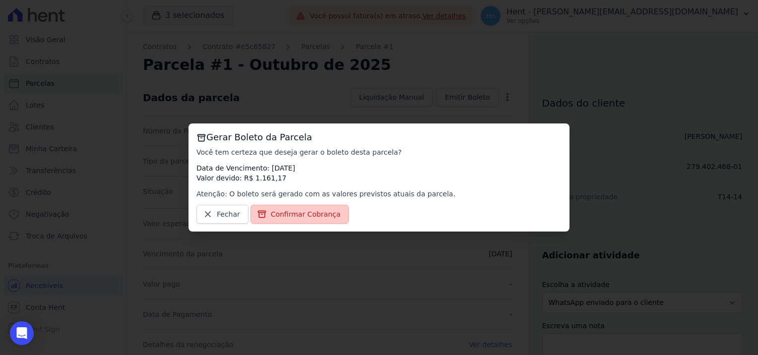
click at [296, 218] on span "Confirmar Cobrança" at bounding box center [306, 214] width 70 height 10
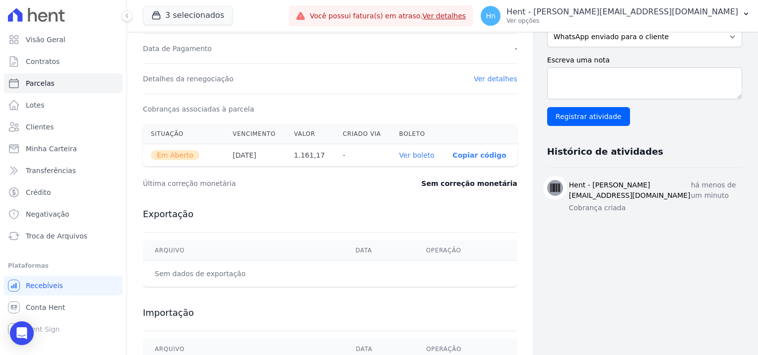
scroll to position [322, 0]
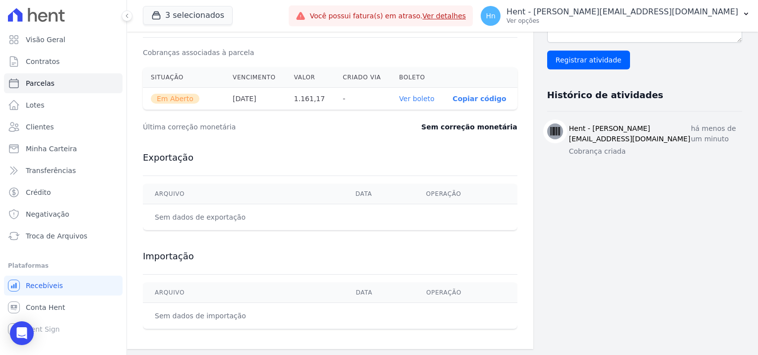
click at [407, 101] on link "Ver boleto" at bounding box center [416, 99] width 35 height 8
